Goal: Task Accomplishment & Management: Manage account settings

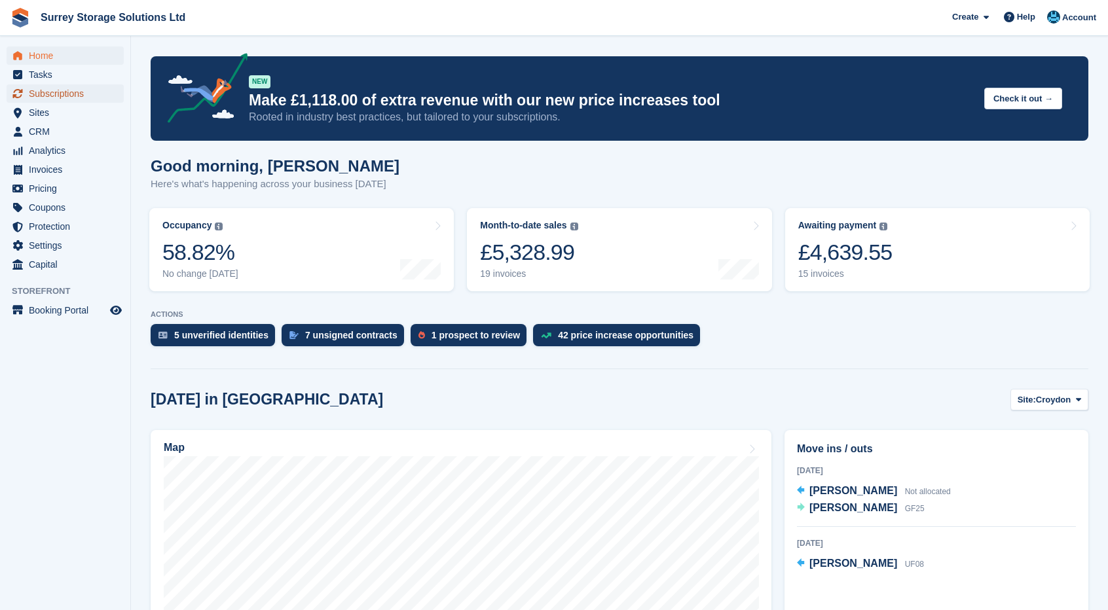
click at [67, 95] on span "Subscriptions" at bounding box center [68, 93] width 79 height 18
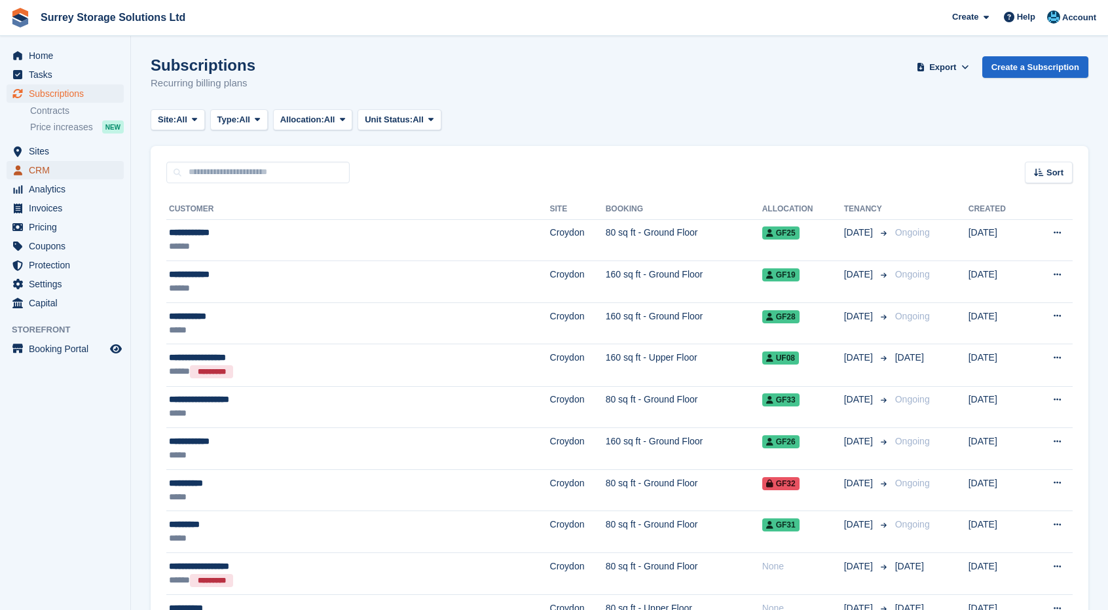
click at [57, 164] on span "CRM" at bounding box center [68, 170] width 79 height 18
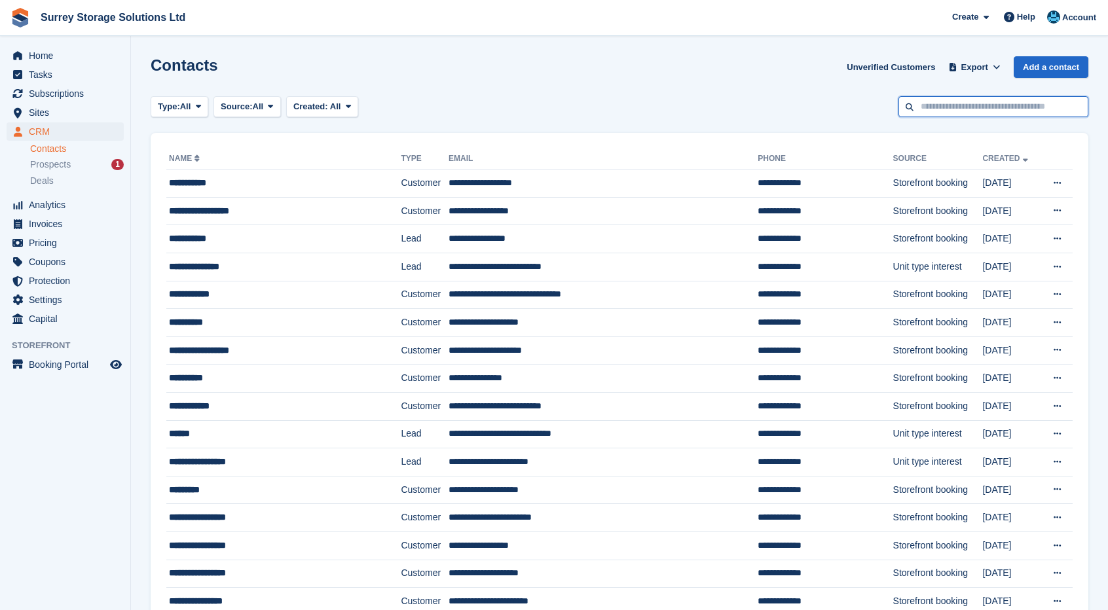
click at [951, 103] on input "text" at bounding box center [993, 107] width 190 height 22
type input "****"
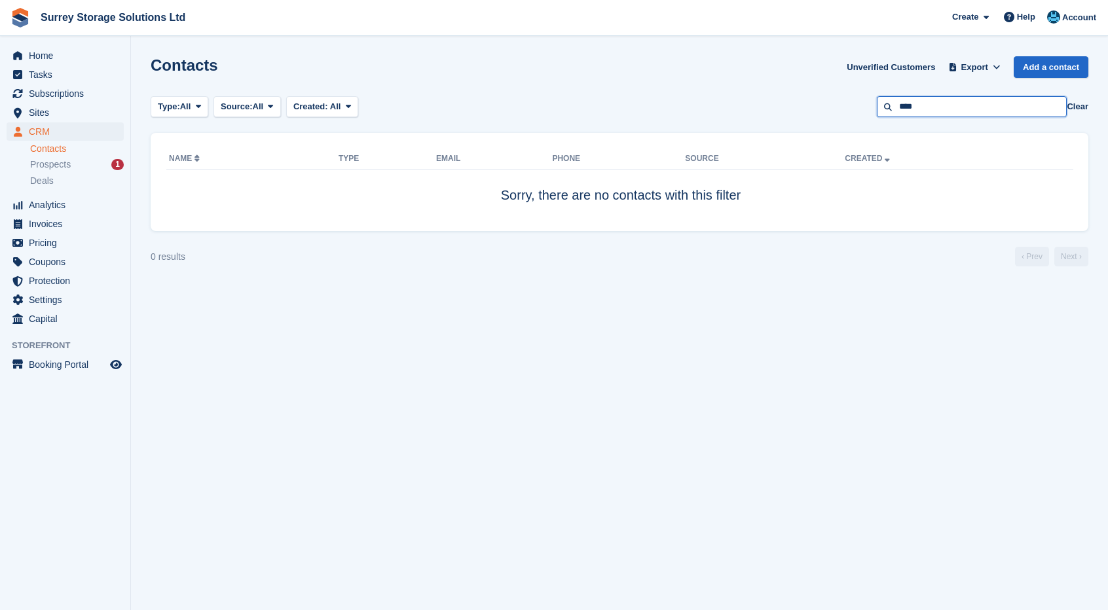
click at [951, 103] on input "****" at bounding box center [972, 107] width 190 height 22
type input "*"
type input "******"
click at [62, 57] on span "Home" at bounding box center [68, 55] width 79 height 18
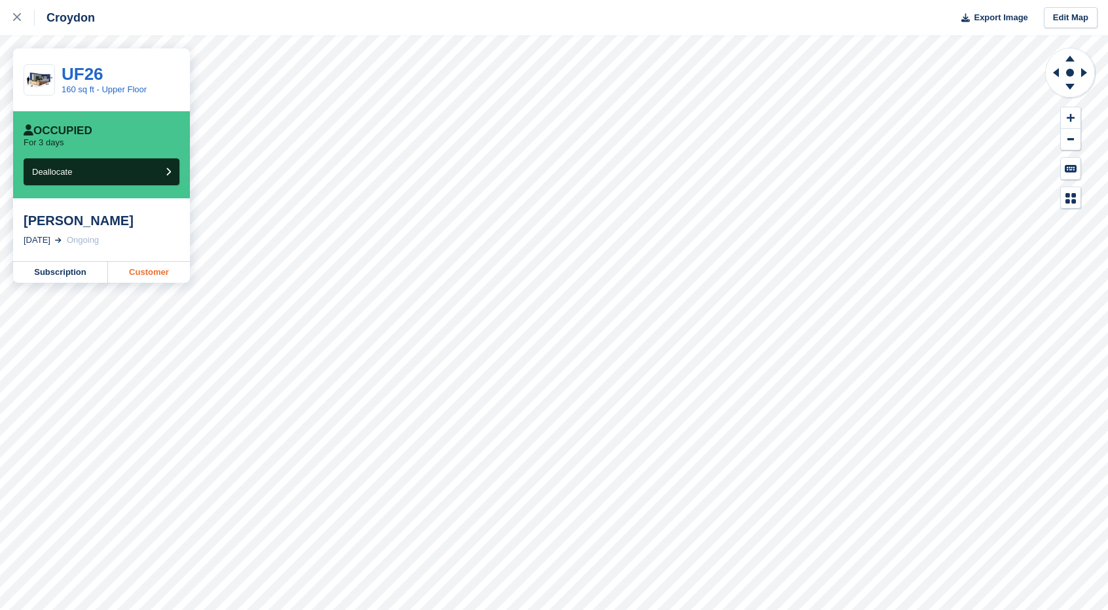
click at [172, 282] on link "Customer" at bounding box center [149, 272] width 82 height 21
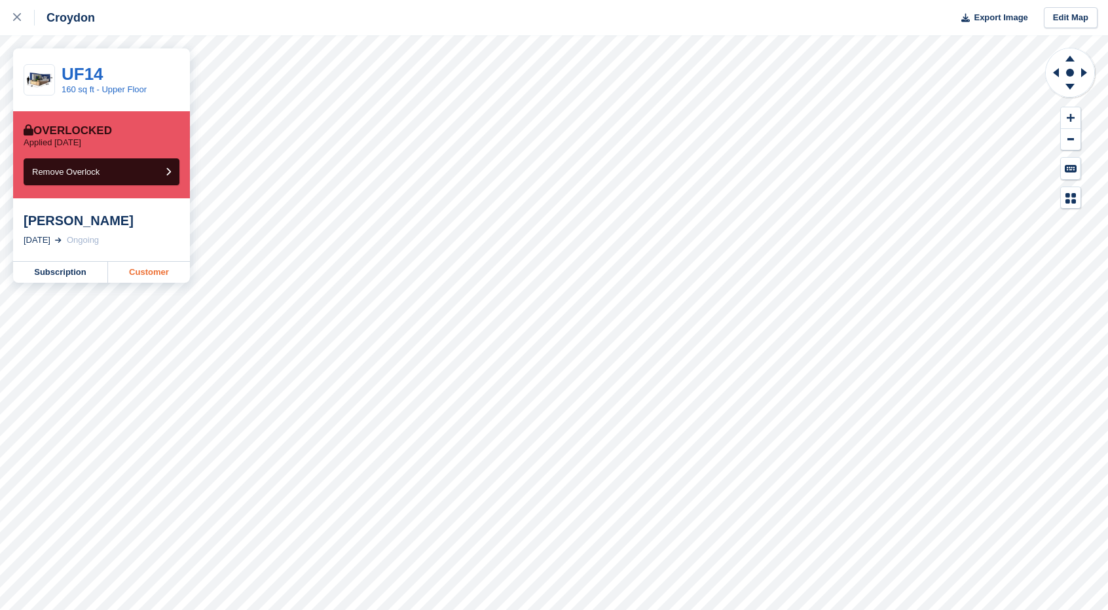
click at [144, 266] on link "Customer" at bounding box center [149, 272] width 82 height 21
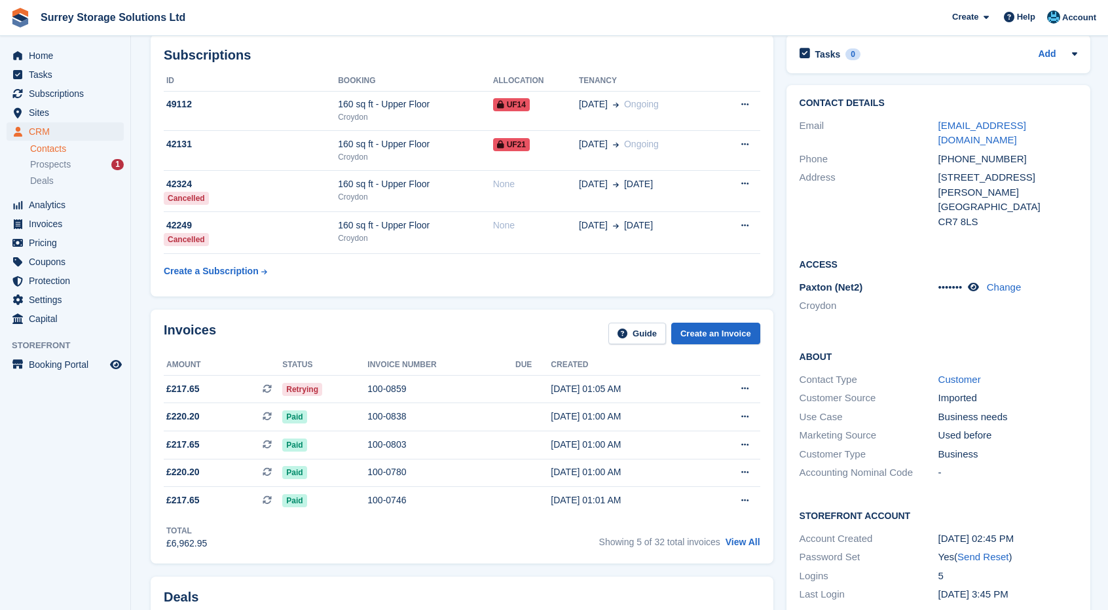
scroll to position [64, 0]
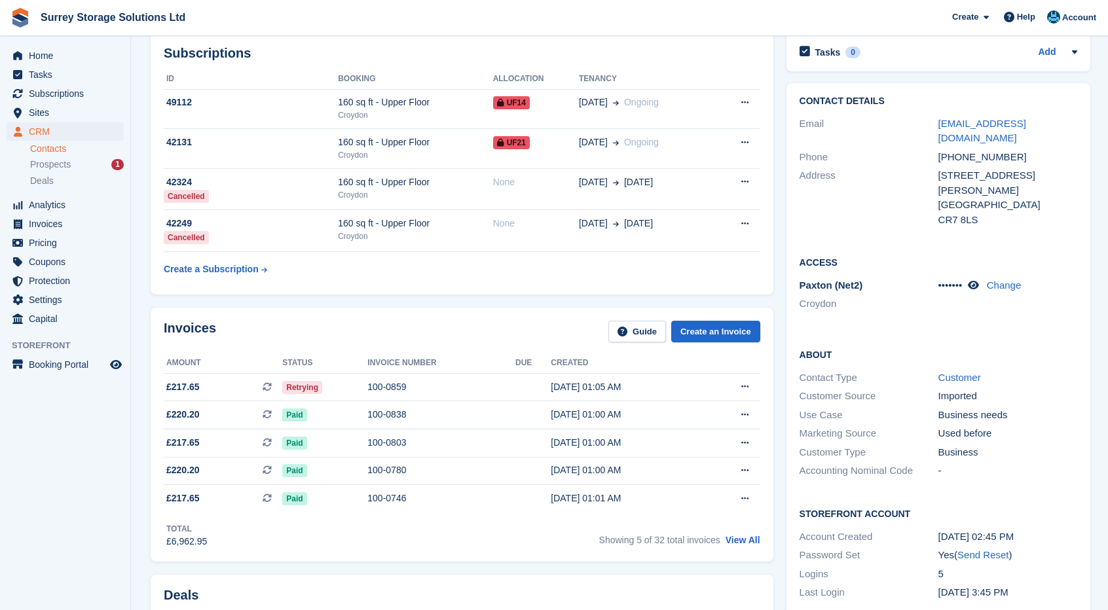
click at [354, 289] on div "Subscriptions ID Booking Allocation Tenancy 49112 160 sq ft - Upper Floor Croyd…" at bounding box center [462, 164] width 623 height 262
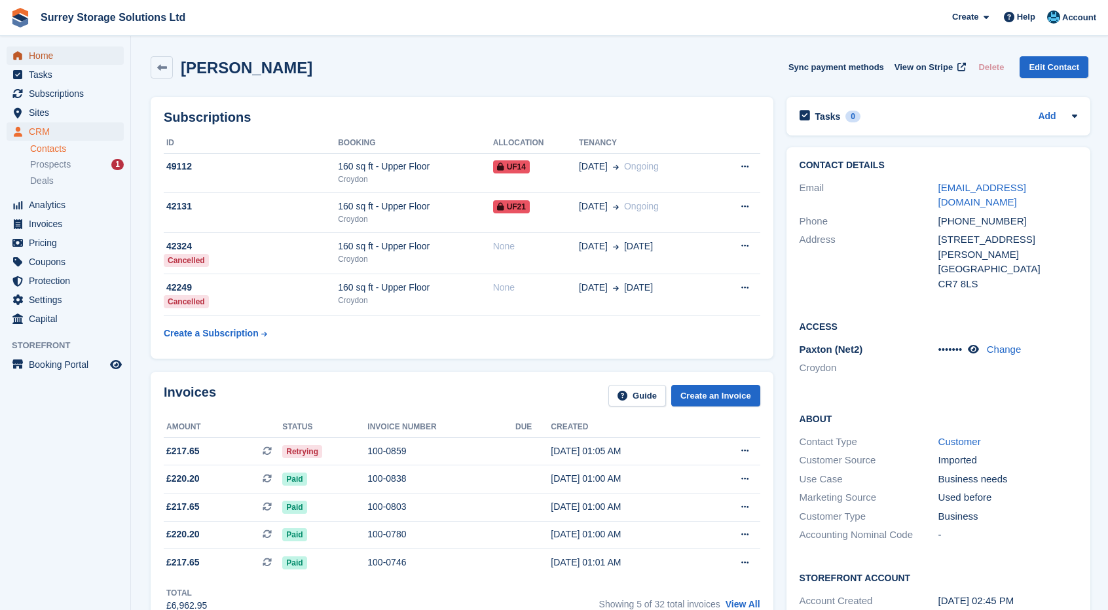
click at [108, 55] on link "Home" at bounding box center [65, 55] width 117 height 18
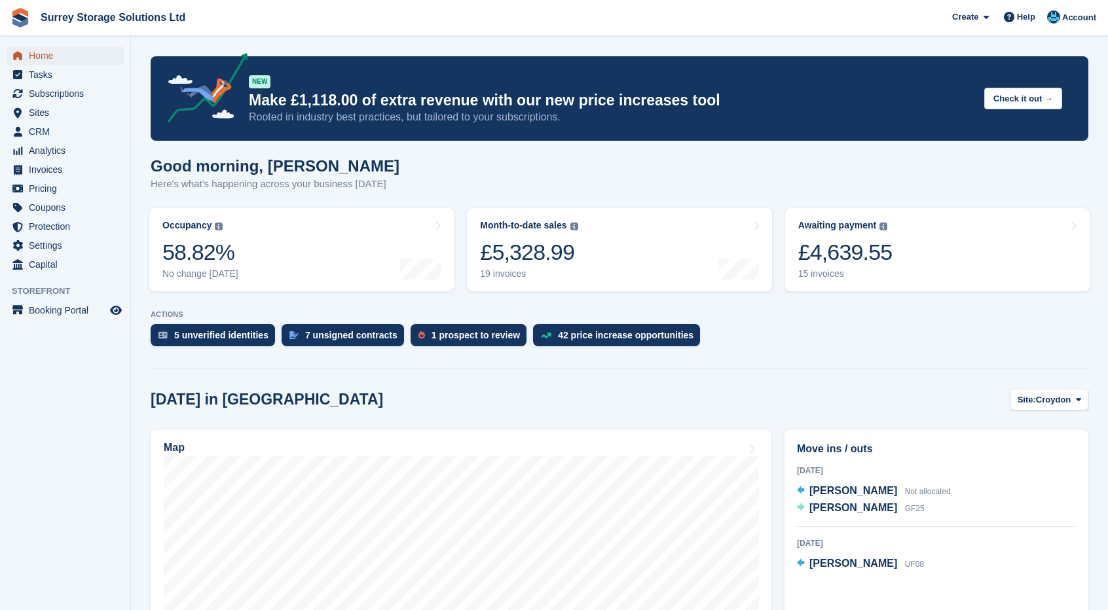
click at [108, 55] on link "Home" at bounding box center [65, 55] width 117 height 18
click at [46, 58] on span "Home" at bounding box center [68, 55] width 79 height 18
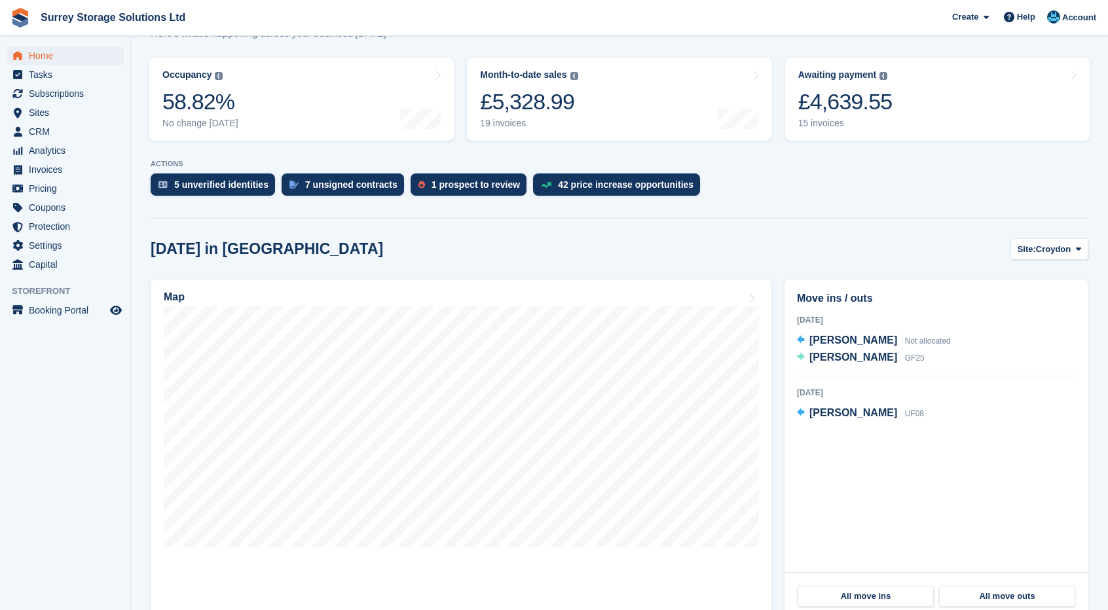
scroll to position [140, 0]
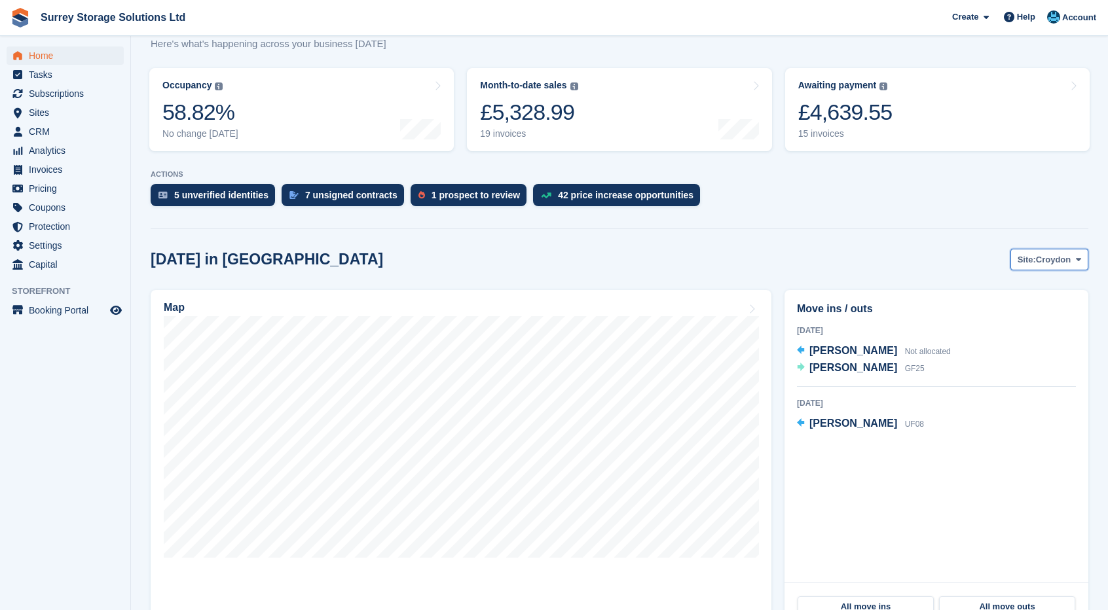
click at [1038, 259] on span "Croydon" at bounding box center [1053, 259] width 35 height 13
click at [983, 316] on link "Redhill" at bounding box center [1025, 314] width 114 height 24
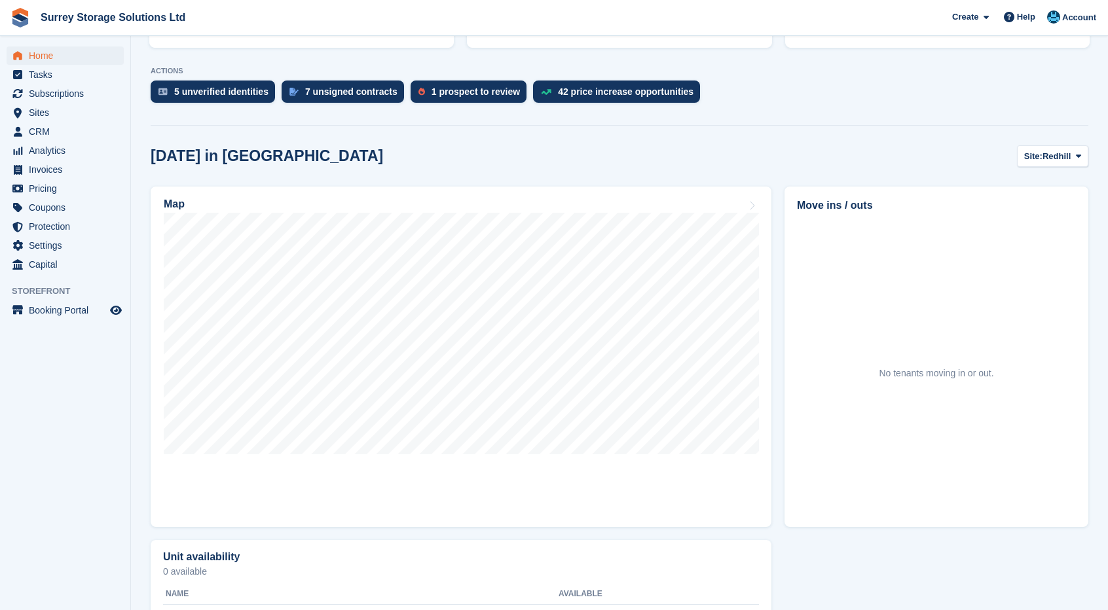
scroll to position [0, 0]
